Goal: Information Seeking & Learning: Learn about a topic

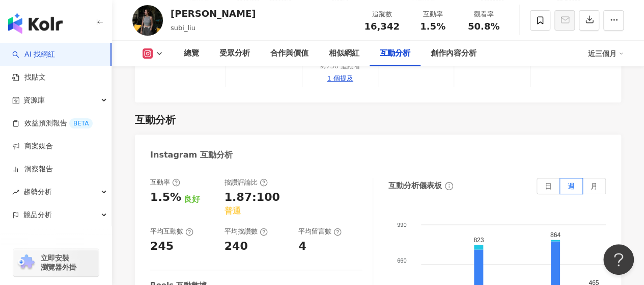
scroll to position [2037, 0]
click at [164, 94] on button "Threads" at bounding box center [168, 96] width 61 height 14
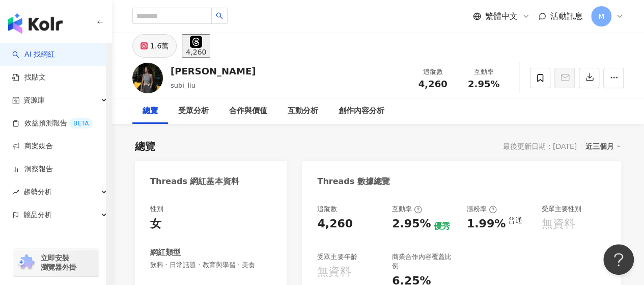
click at [149, 41] on button "1.6萬" at bounding box center [154, 45] width 44 height 23
click at [148, 44] on icon at bounding box center [144, 45] width 7 height 7
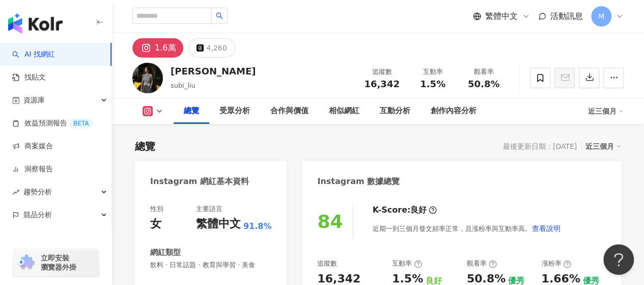
scroll to position [153, 0]
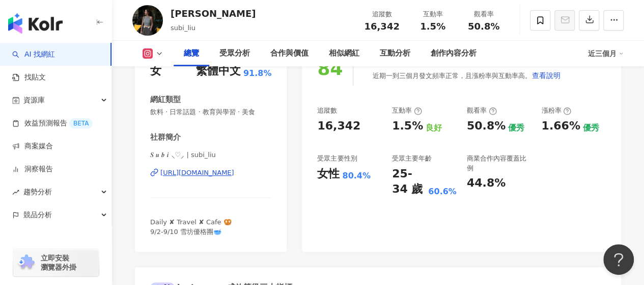
click at [476, 125] on div "50.8%" at bounding box center [486, 126] width 39 height 16
click at [321, 174] on div "女性" at bounding box center [328, 174] width 22 height 16
click at [320, 174] on div "女性" at bounding box center [328, 174] width 22 height 16
click at [319, 180] on div "女性" at bounding box center [328, 174] width 22 height 16
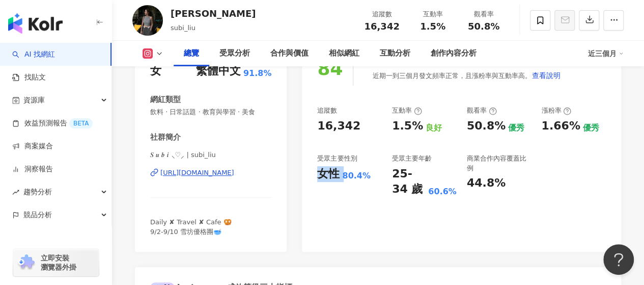
click at [348, 174] on div "女性 80.4%" at bounding box center [349, 174] width 65 height 16
click at [348, 174] on div "80.4%" at bounding box center [356, 175] width 29 height 11
drag, startPoint x: 363, startPoint y: 176, endPoint x: 328, endPoint y: 176, distance: 35.1
click at [328, 176] on div "女性 80.4%" at bounding box center [349, 174] width 65 height 16
click at [318, 173] on div "女性" at bounding box center [328, 174] width 22 height 16
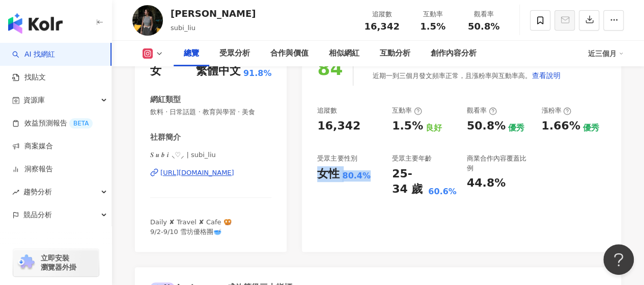
drag, startPoint x: 318, startPoint y: 173, endPoint x: 360, endPoint y: 173, distance: 42.3
click at [360, 173] on div "女性 80.4%" at bounding box center [349, 174] width 65 height 16
copy div "女性 80.4%"
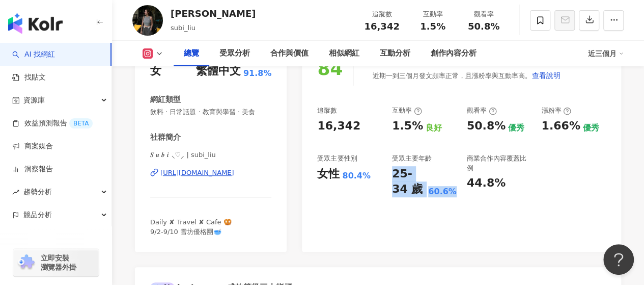
drag, startPoint x: 391, startPoint y: 173, endPoint x: 459, endPoint y: 193, distance: 71.3
click at [459, 193] on div "追蹤數 16,342 互動率 1.5% 良好 觀看率 50.8% 優秀 漲粉率 1.66% 優秀 受眾主要性別 女性 80.4% 受眾主要年齡 25-34 歲…" at bounding box center [461, 151] width 289 height 91
copy div "25-34 歲 60.6%"
click at [459, 203] on div "84 K-Score : 良好 近期一到三個月發文頻率正常，且漲粉率與互動率高。 查看說明 追蹤數 16,342 互動率 1.5% 良好 觀看率 50.8% …" at bounding box center [461, 146] width 319 height 210
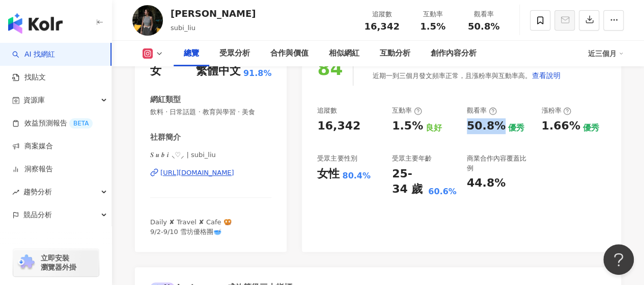
drag, startPoint x: 469, startPoint y: 123, endPoint x: 500, endPoint y: 130, distance: 31.9
click at [500, 130] on div "50.8% 優秀" at bounding box center [499, 126] width 65 height 16
copy div "50.8%"
click at [538, 127] on div "追蹤數 16,342 互動率 1.5% 良好 觀看率 50.8% 優秀 漲粉率 1.66% 優秀 受眾主要性別 女性 80.4% 受眾主要年齡 25-34 歲…" at bounding box center [461, 151] width 289 height 91
drag, startPoint x: 393, startPoint y: 125, endPoint x: 415, endPoint y: 127, distance: 22.5
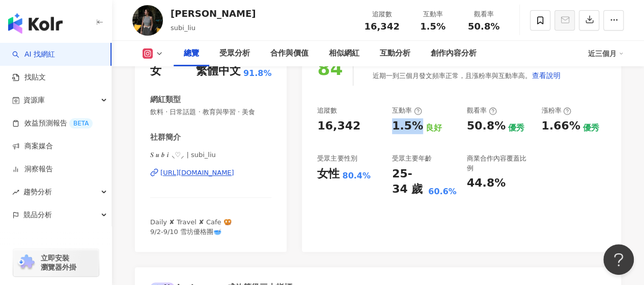
click at [415, 127] on div "1.5%" at bounding box center [407, 126] width 31 height 16
copy div "1.5%"
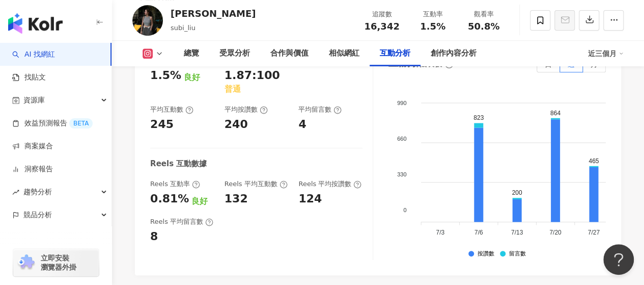
scroll to position [2291, 0]
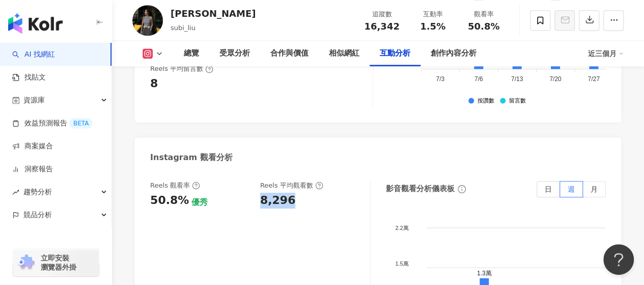
drag, startPoint x: 288, startPoint y: 153, endPoint x: 259, endPoint y: 152, distance: 29.5
click at [259, 181] on div "Reels 觀看率 50.8% 優秀 Reels 平均觀看數 8,296" at bounding box center [255, 194] width 210 height 27
copy div "8,296"
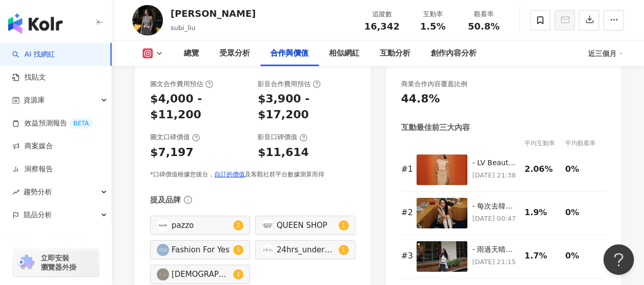
scroll to position [1171, 0]
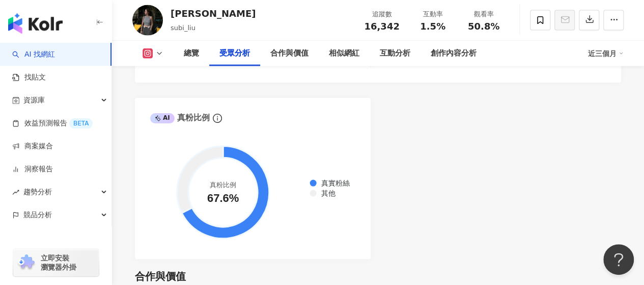
click at [157, 58] on button at bounding box center [152, 53] width 41 height 10
click at [173, 93] on button "Threads" at bounding box center [168, 96] width 61 height 14
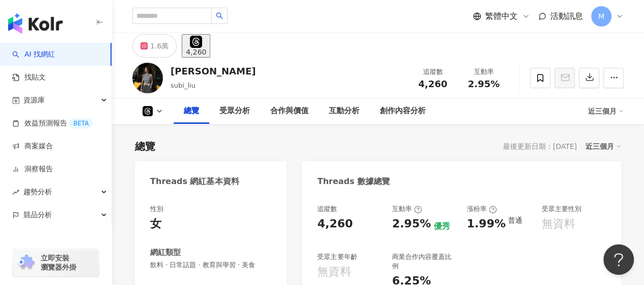
scroll to position [204, 0]
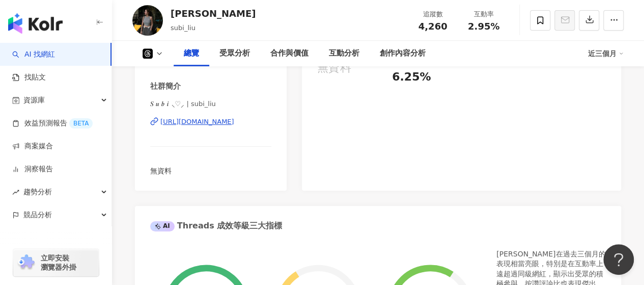
click at [215, 124] on div "[URL][DOMAIN_NAME]" at bounding box center [197, 121] width 74 height 9
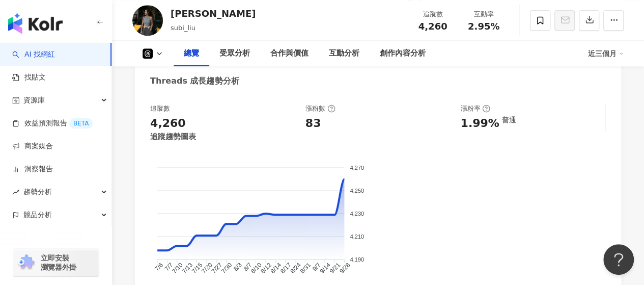
scroll to position [407, 0]
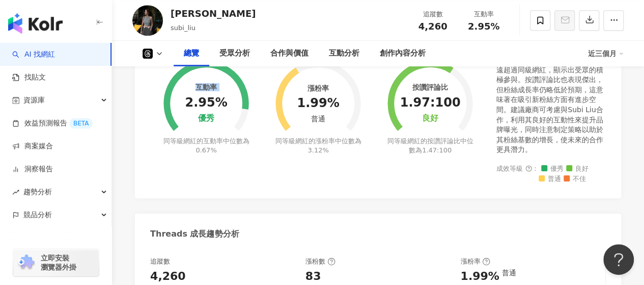
drag, startPoint x: 189, startPoint y: 106, endPoint x: 225, endPoint y: 106, distance: 35.1
click at [225, 106] on div "互動率 2.95% 優秀 同等級網紅的互動率中位數為 0.67%" at bounding box center [206, 101] width 112 height 137
click at [225, 106] on circle at bounding box center [206, 103] width 72 height 72
click at [201, 106] on div "2.95%" at bounding box center [206, 103] width 42 height 14
drag, startPoint x: 193, startPoint y: 102, endPoint x: 234, endPoint y: 102, distance: 41.2
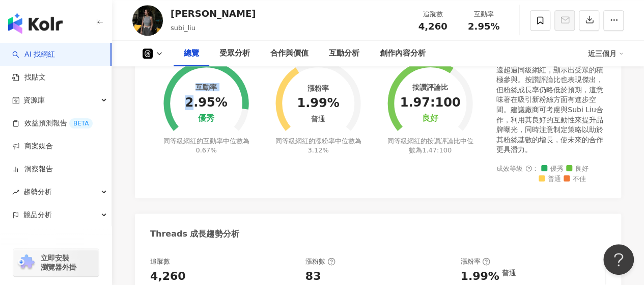
click at [234, 102] on div "互動率 2.95% 優秀 同等級網紅的互動率中位數為 0.67%" at bounding box center [206, 101] width 112 height 137
click at [234, 102] on circle at bounding box center [206, 103] width 72 height 72
click at [190, 105] on div "2.95%" at bounding box center [206, 103] width 42 height 14
drag, startPoint x: 190, startPoint y: 105, endPoint x: 216, endPoint y: 109, distance: 26.3
click at [216, 109] on div "2.95%" at bounding box center [206, 103] width 42 height 14
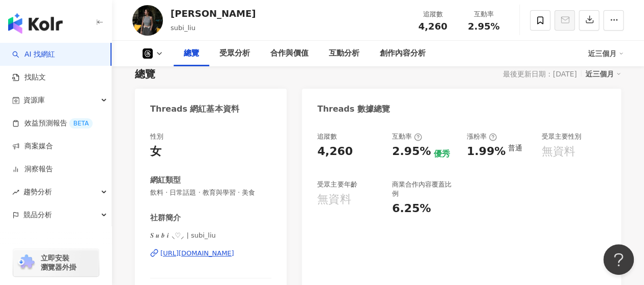
scroll to position [0, 0]
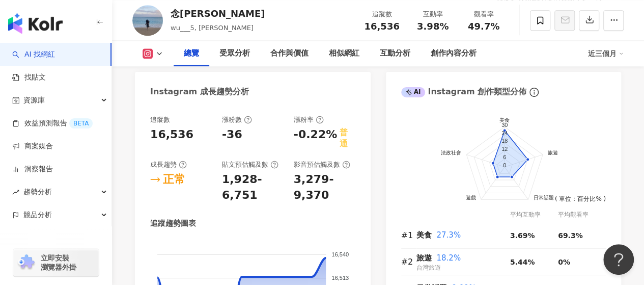
scroll to position [560, 0]
